Goal: Communication & Community: Answer question/provide support

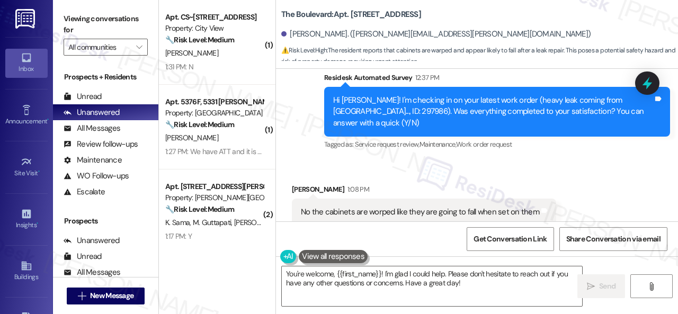
scroll to position [318, 0]
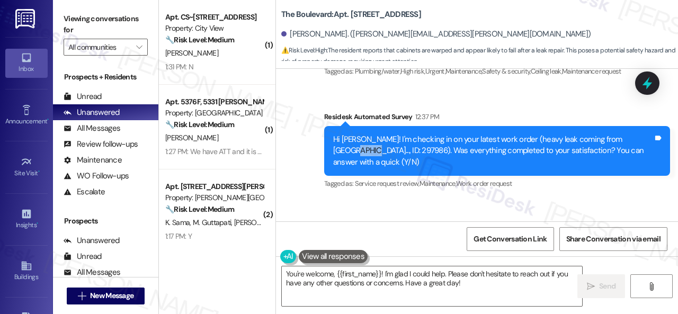
drag, startPoint x: 614, startPoint y: 127, endPoint x: 635, endPoint y: 128, distance: 21.2
click at [635, 134] on div "Hi [PERSON_NAME]! I'm checking in on your latest work order (heavy leak coming …" at bounding box center [493, 151] width 320 height 34
drag, startPoint x: 637, startPoint y: 128, endPoint x: 613, endPoint y: 128, distance: 23.8
click at [613, 134] on div "Hi [PERSON_NAME]! I'm checking in on your latest work order (heavy leak coming …" at bounding box center [493, 151] width 320 height 34
copy div "297986"
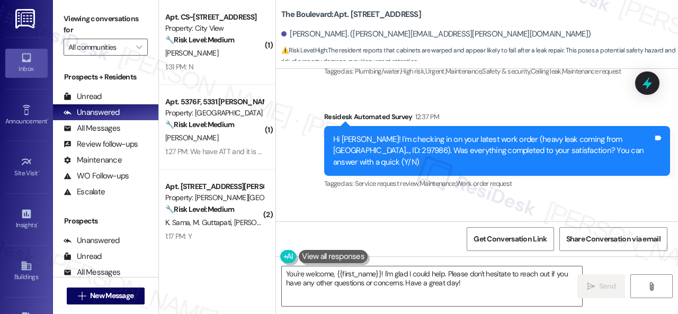
click at [528, 199] on div "Received via SMS [PERSON_NAME] 1:08 PM No the cabinets are worped like they are…" at bounding box center [477, 244] width 402 height 90
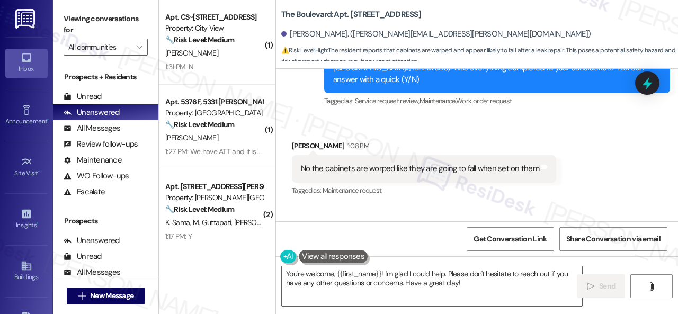
scroll to position [390, 0]
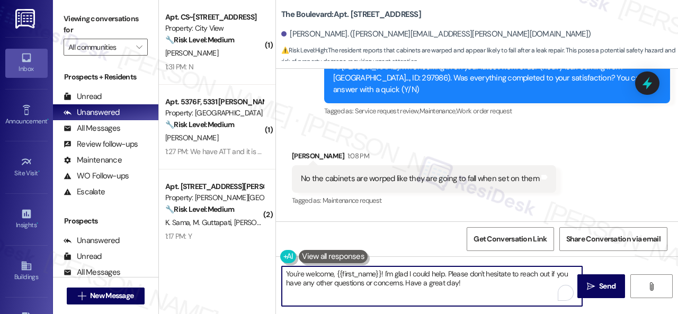
drag, startPoint x: 279, startPoint y: 263, endPoint x: 261, endPoint y: 261, distance: 18.1
click at [261, 261] on div "( 1 ) Apt. CS~[STREET_ADDRESS] Property: City View 🔧 Risk Level: Medium The res…" at bounding box center [418, 157] width 519 height 314
paste textarea "297986"
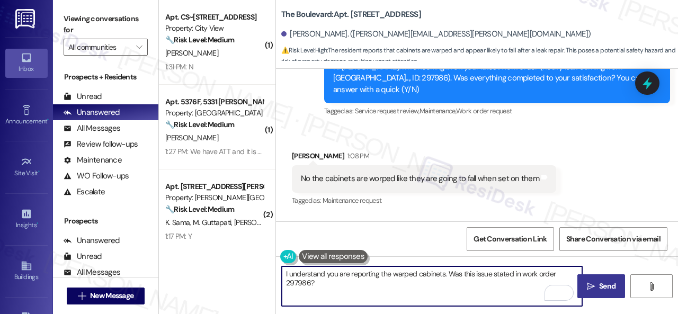
type textarea "I understand you are reporting the warped cabinets. Was this issue stated in wo…"
click at [590, 294] on button " Send" at bounding box center [601, 286] width 48 height 24
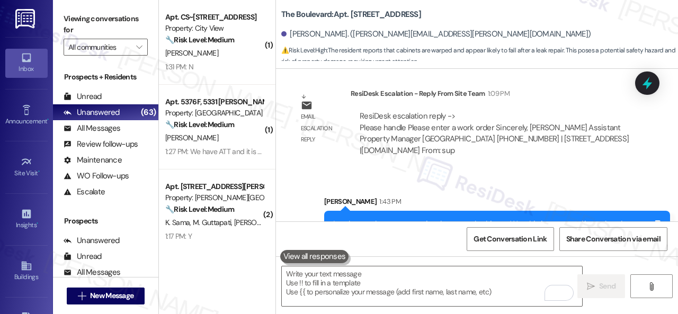
scroll to position [900, 0]
